Goal: Entertainment & Leisure: Consume media (video, audio)

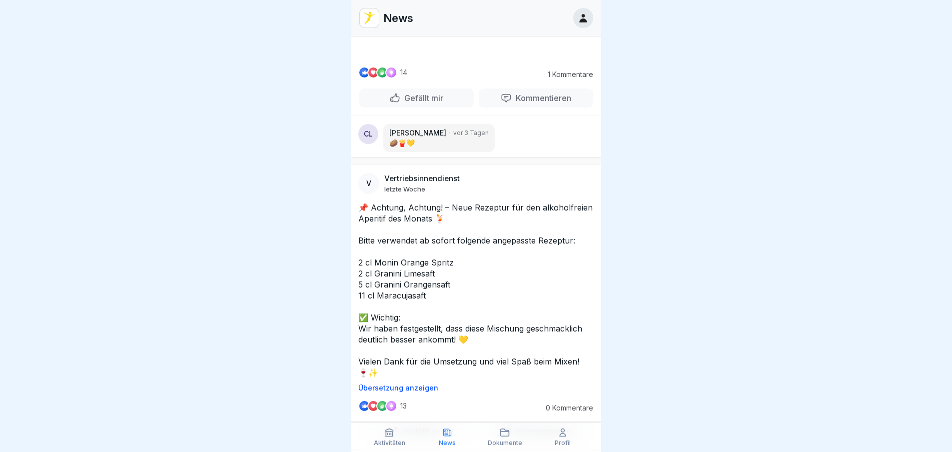
scroll to position [5904, 0]
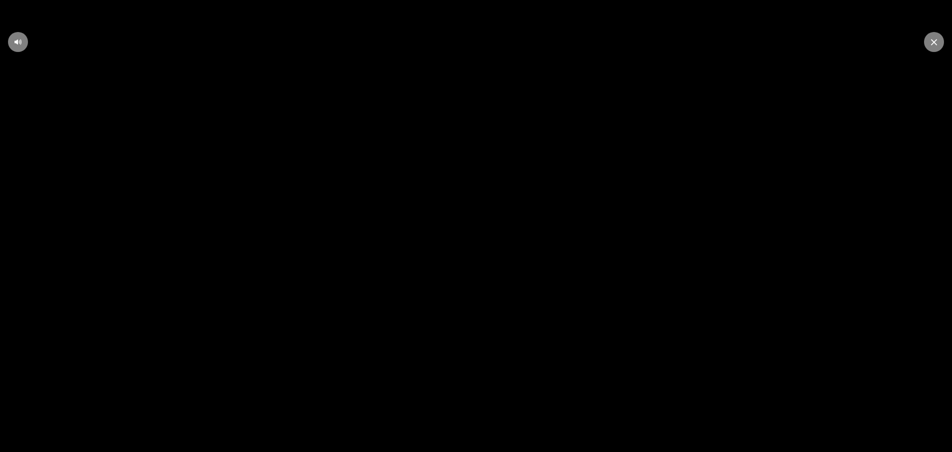
click at [486, 228] on icon at bounding box center [476, 225] width 27 height 27
click at [482, 230] on icon at bounding box center [476, 225] width 12 height 13
click at [485, 230] on icon at bounding box center [476, 225] width 27 height 27
click at [479, 232] on icon at bounding box center [476, 225] width 12 height 13
click at [937, 34] on div at bounding box center [934, 42] width 20 height 20
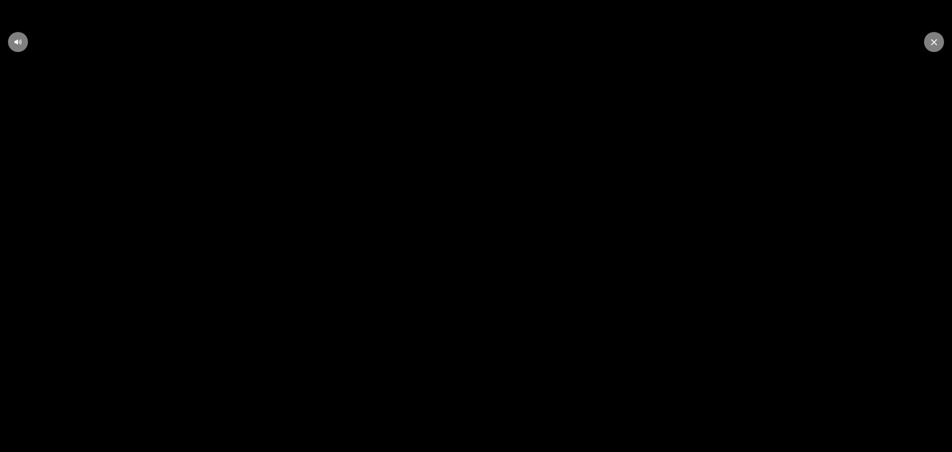
click at [930, 36] on div at bounding box center [934, 42] width 20 height 20
